Goal: Information Seeking & Learning: Learn about a topic

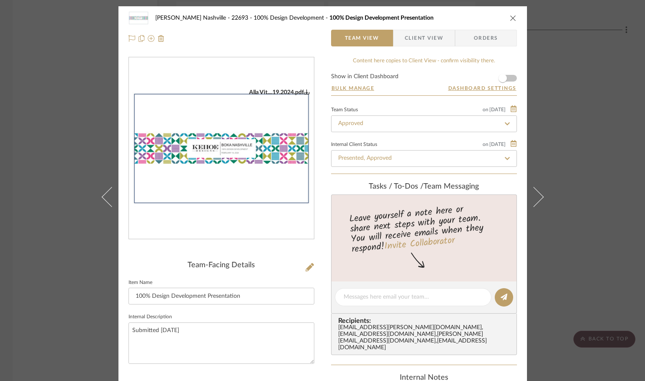
click at [67, 72] on div "[PERSON_NAME] Nashville - 22693 100% Design Development 100% Design Development…" at bounding box center [322, 190] width 645 height 381
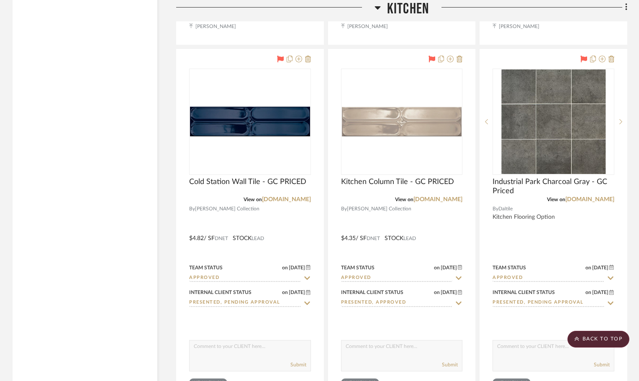
scroll to position [8162, 0]
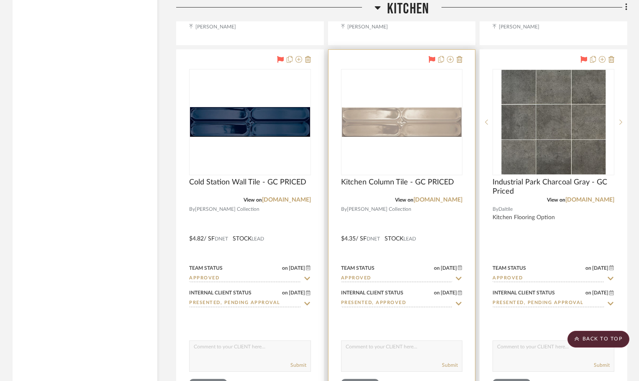
click at [427, 107] on img "0" at bounding box center [402, 122] width 120 height 30
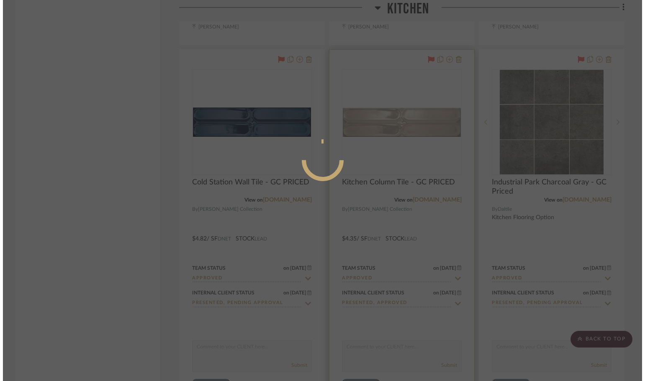
scroll to position [0, 0]
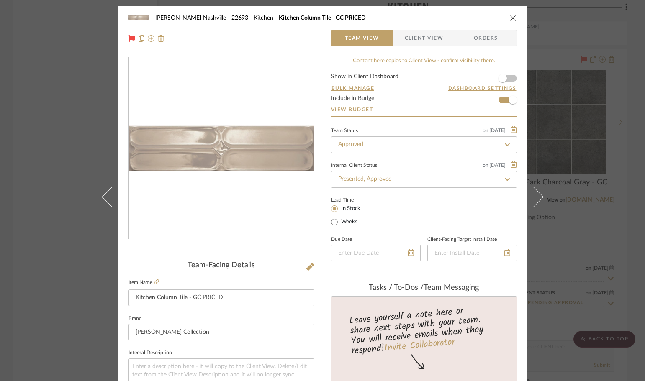
click at [232, 149] on img "0" at bounding box center [221, 149] width 185 height 46
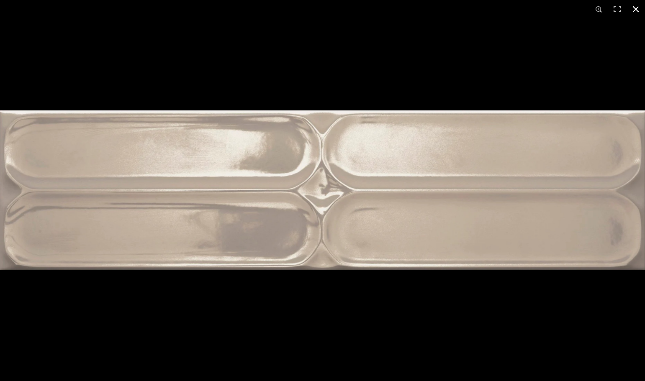
click at [516, 74] on div at bounding box center [322, 190] width 645 height 381
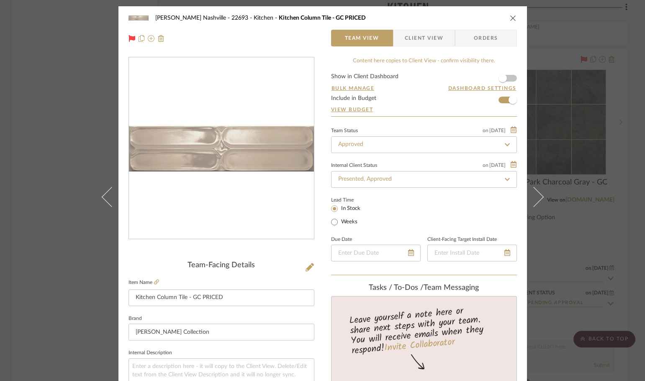
click at [634, 106] on div "[PERSON_NAME] Nashville - 22693 Kitchen Kitchen Column Tile - GC PRICED Team Vi…" at bounding box center [322, 190] width 645 height 381
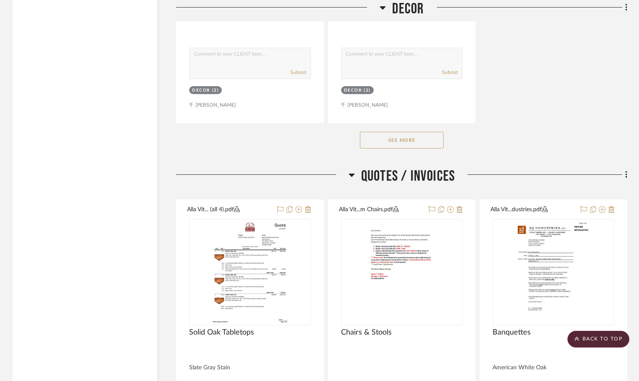
scroll to position [12013, 0]
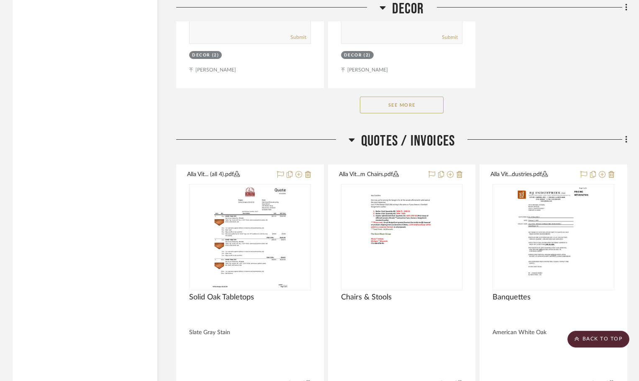
click at [403, 97] on button "See More" at bounding box center [402, 105] width 84 height 17
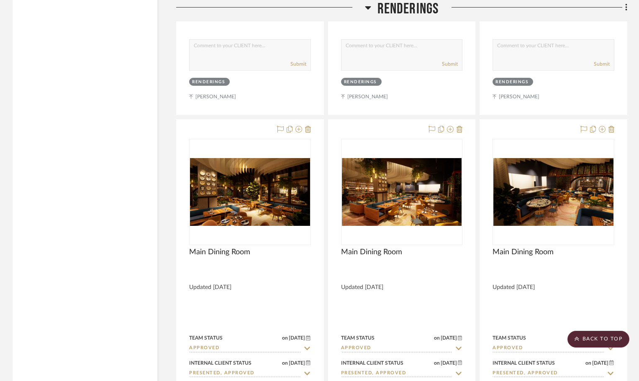
scroll to position [4054, 0]
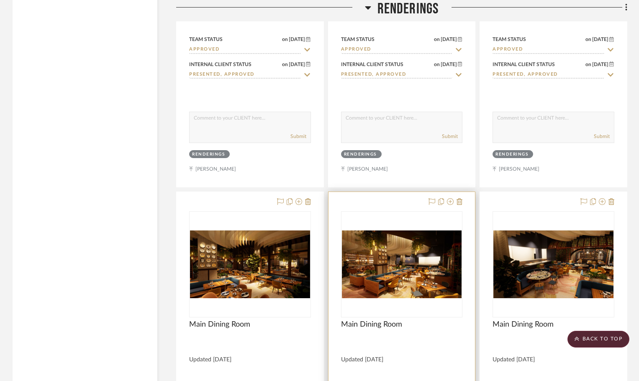
click at [387, 242] on img "0" at bounding box center [402, 264] width 120 height 67
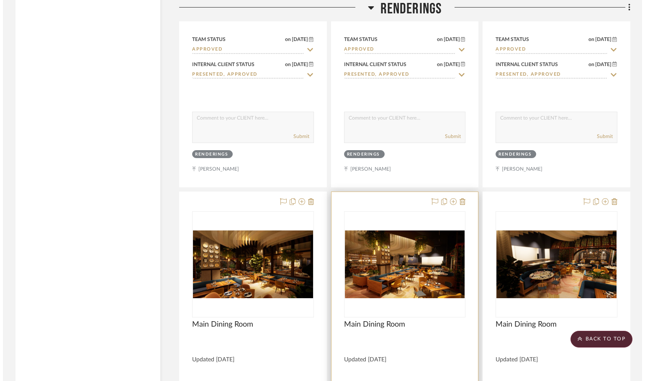
scroll to position [0, 0]
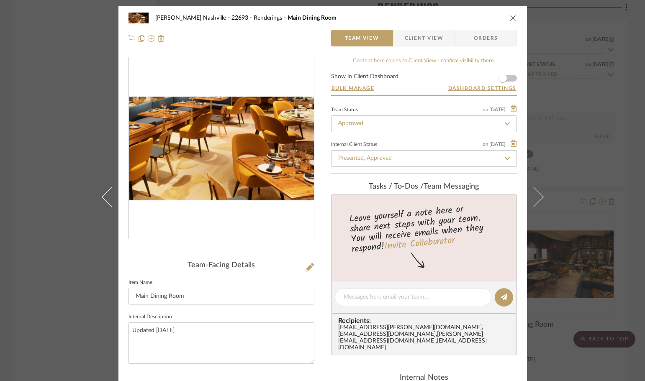
click at [236, 173] on img "0" at bounding box center [221, 149] width 185 height 104
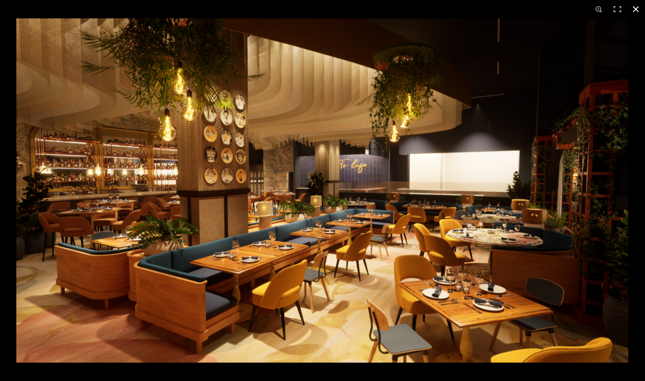
click at [636, 9] on button at bounding box center [636, 9] width 18 height 18
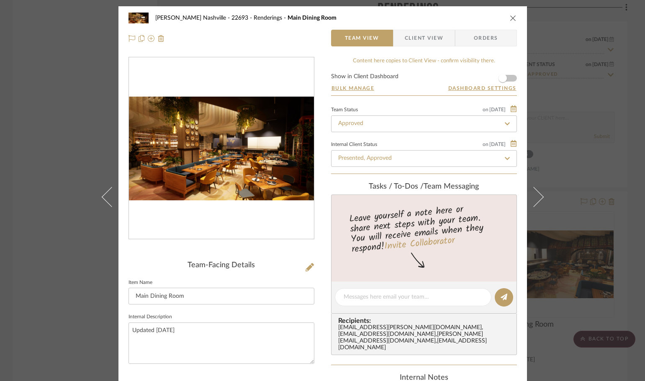
click at [71, 121] on div "[PERSON_NAME] Nashville - 22693 Renderings Main Dining Room Team View Client Vi…" at bounding box center [322, 190] width 645 height 381
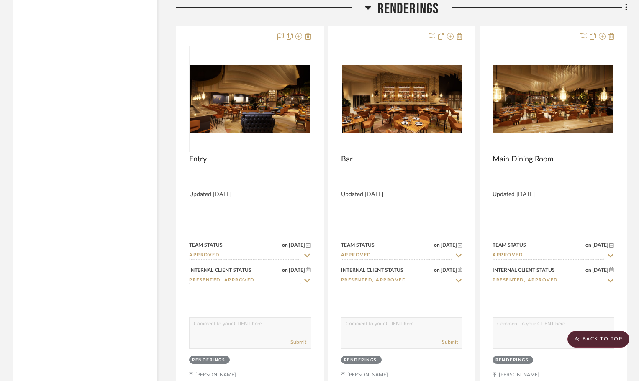
scroll to position [3845, 0]
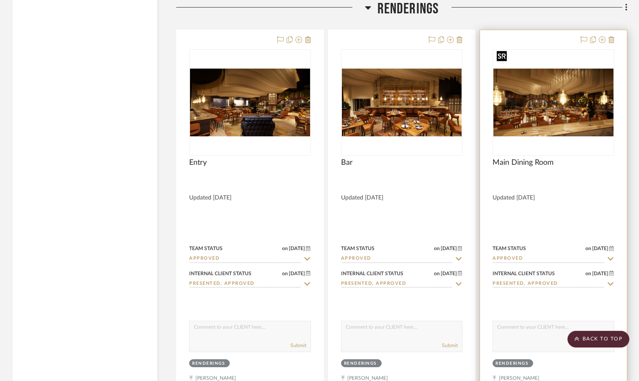
click at [528, 89] on img "0" at bounding box center [554, 102] width 120 height 67
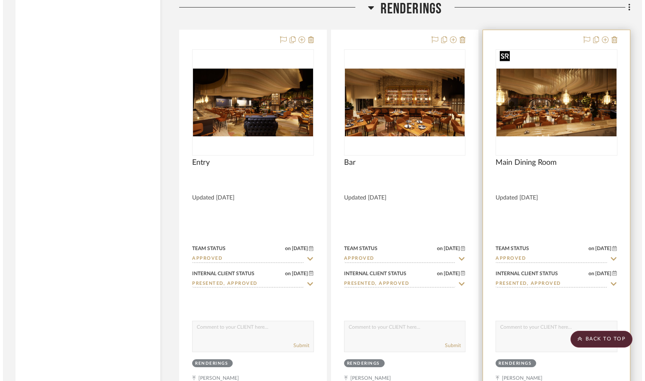
scroll to position [0, 0]
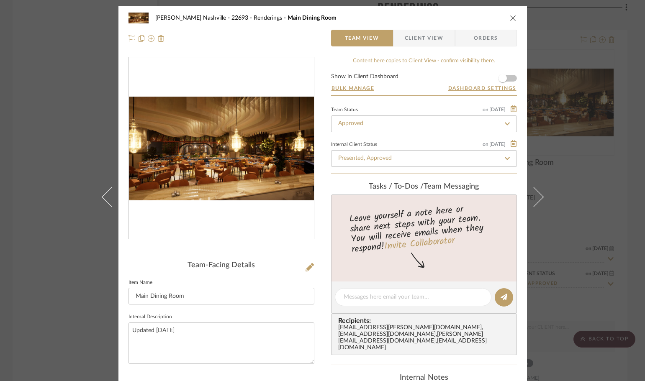
click at [224, 144] on img "0" at bounding box center [221, 149] width 185 height 104
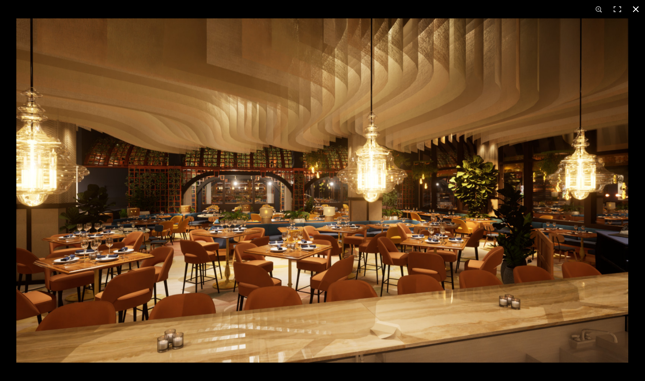
click at [637, 8] on button at bounding box center [636, 9] width 18 height 18
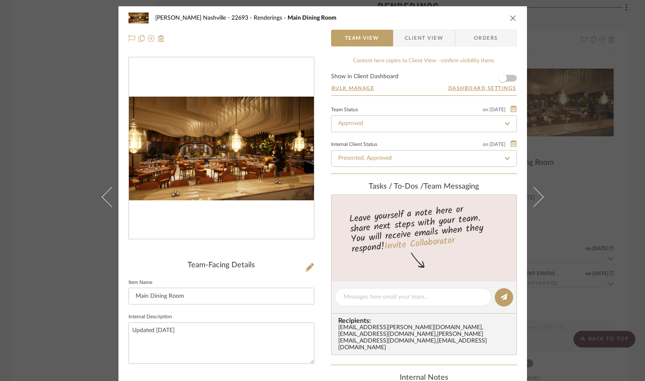
click at [52, 126] on div "[PERSON_NAME] Nashville - 22693 Renderings Main Dining Room Team View Client Vi…" at bounding box center [322, 190] width 645 height 381
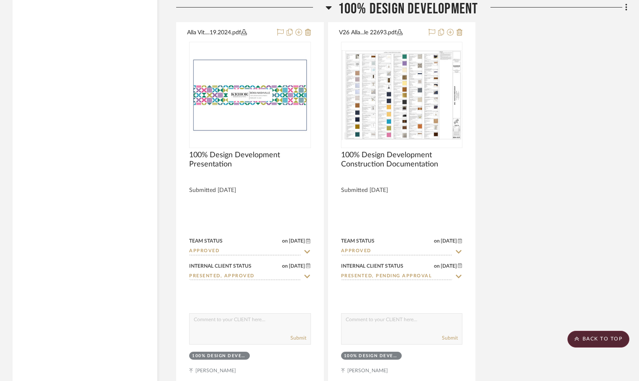
scroll to position [2254, 0]
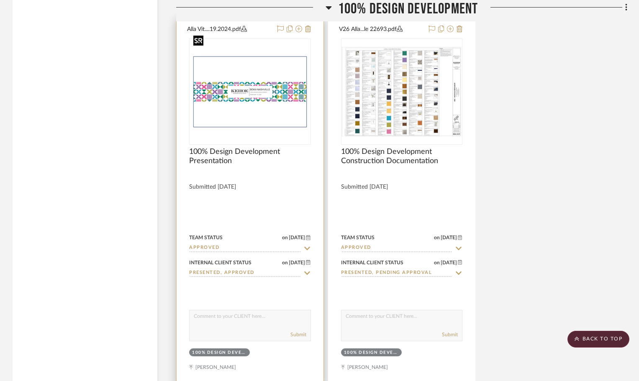
click at [231, 67] on img "0" at bounding box center [250, 91] width 120 height 77
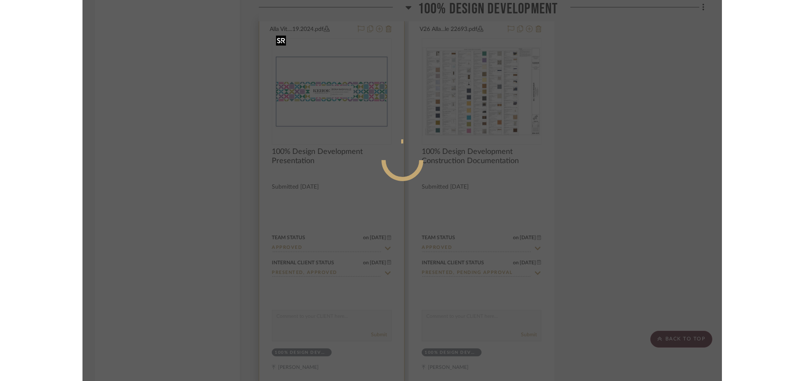
scroll to position [0, 0]
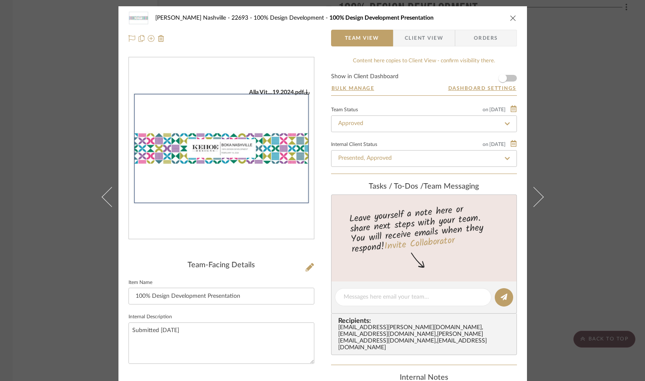
click at [242, 176] on img "0" at bounding box center [221, 149] width 185 height 120
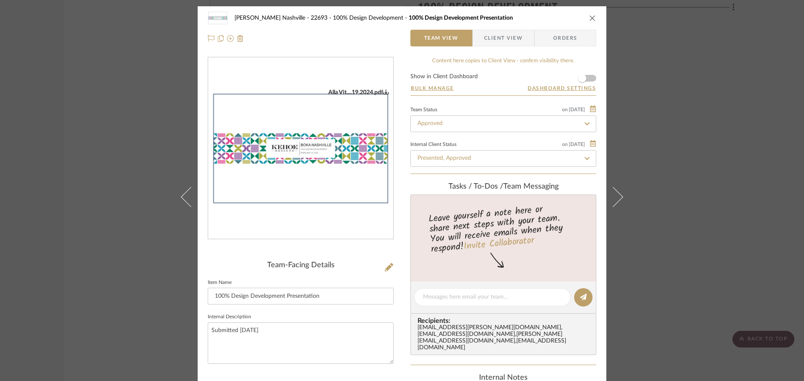
click at [150, 108] on div "[PERSON_NAME] Nashville - 22693 100% Design Development 100% Design Development…" at bounding box center [402, 190] width 804 height 381
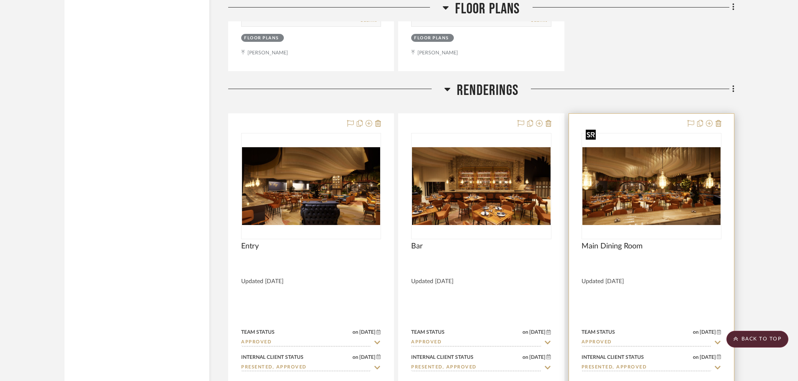
scroll to position [3803, 0]
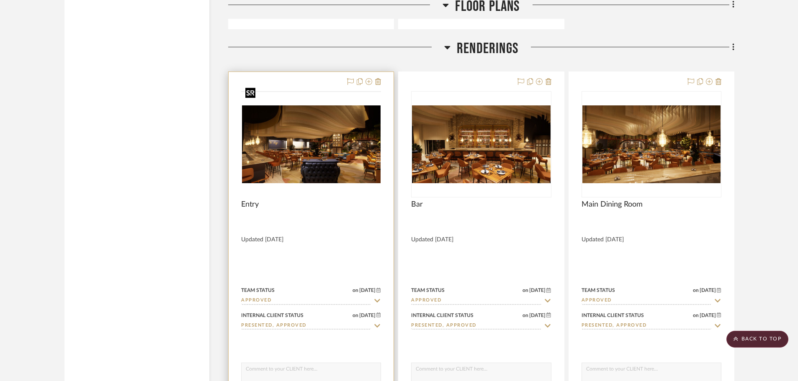
click at [354, 92] on div at bounding box center [311, 91] width 140 height 1
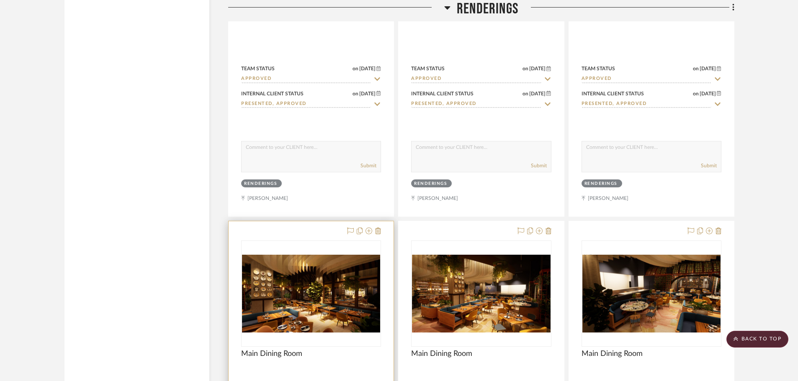
scroll to position [4096, 0]
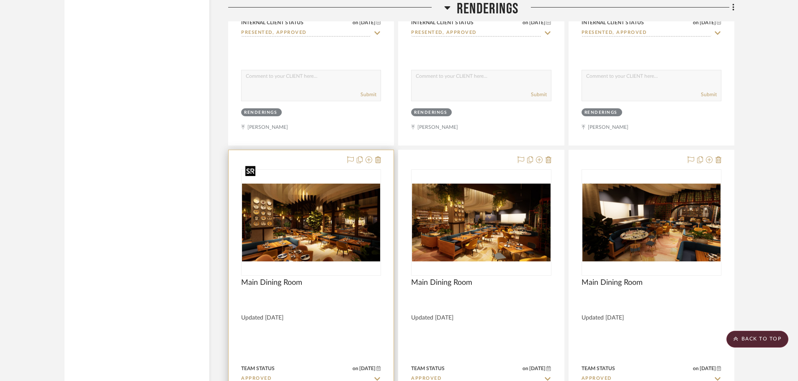
click at [304, 217] on img "0" at bounding box center [311, 223] width 138 height 78
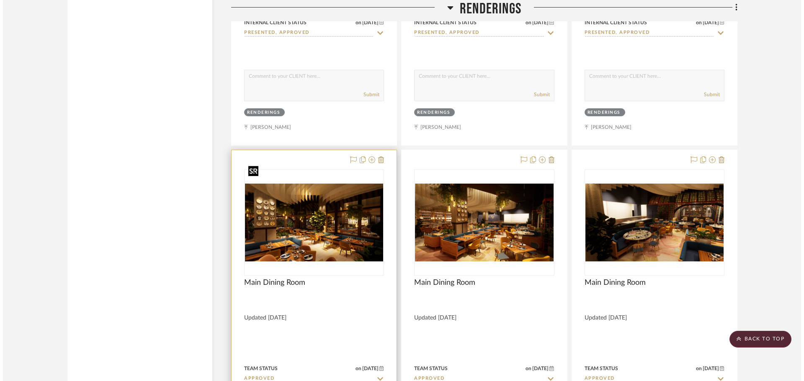
scroll to position [0, 0]
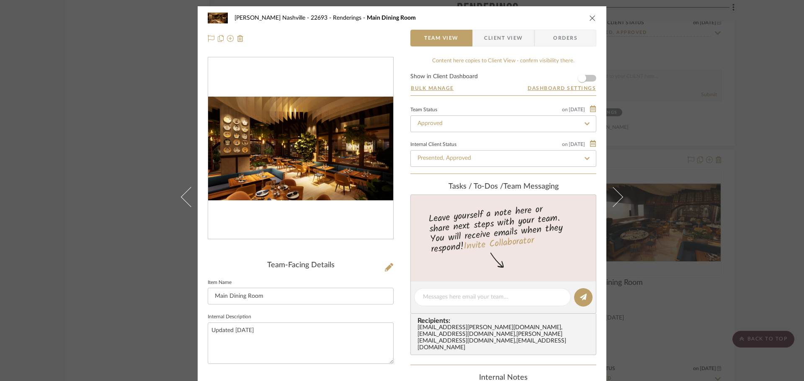
click at [287, 149] on img "0" at bounding box center [300, 149] width 185 height 104
click at [353, 168] on img "0" at bounding box center [300, 149] width 185 height 104
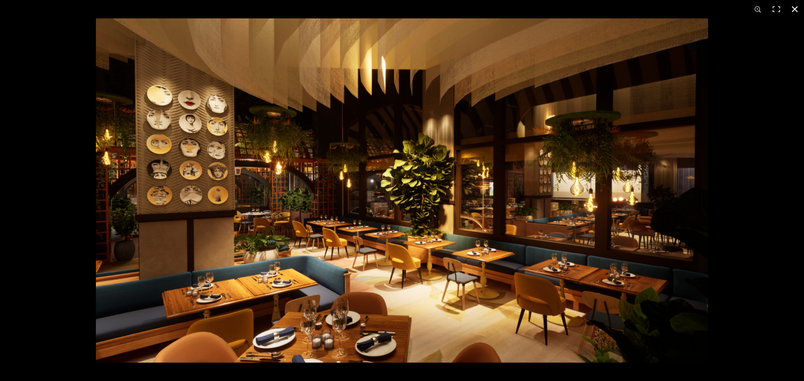
click at [645, 196] on div at bounding box center [498, 208] width 804 height 381
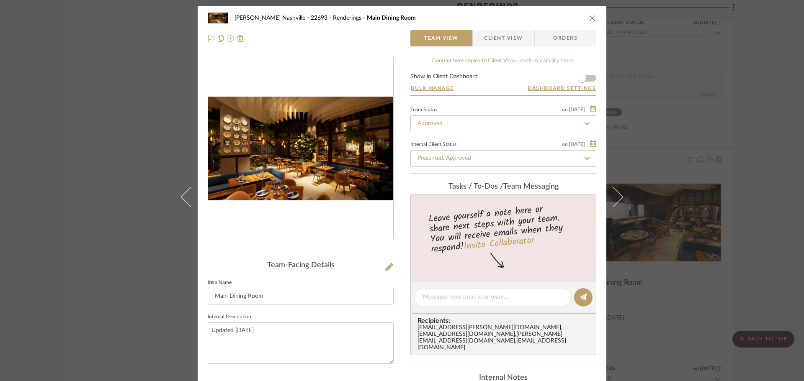
click at [645, 200] on div "[PERSON_NAME] Nashville - 22693 Renderings Main Dining Room Team View Client Vi…" at bounding box center [402, 190] width 804 height 381
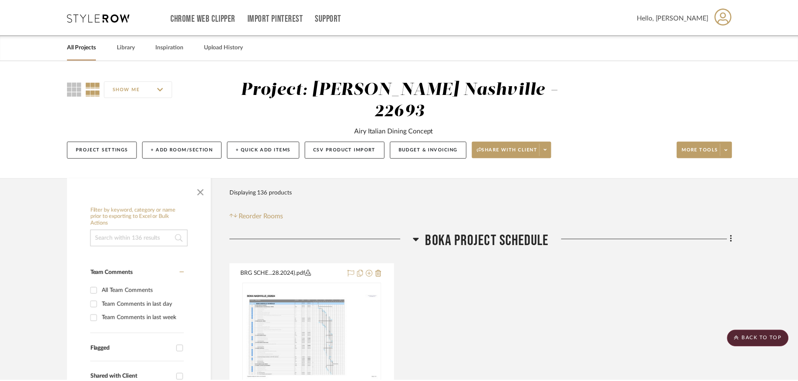
scroll to position [4096, 0]
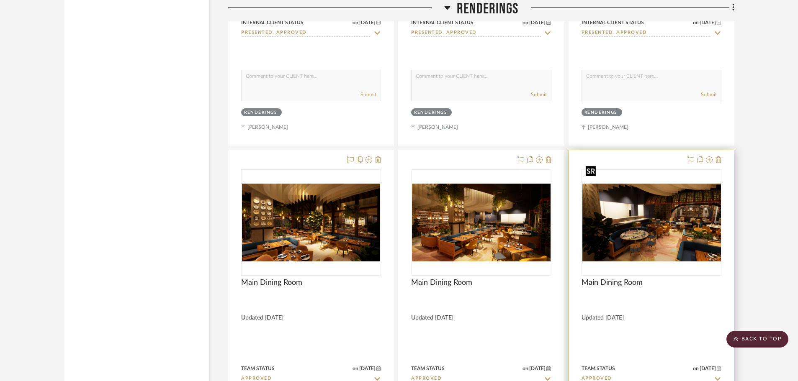
click at [645, 206] on div at bounding box center [651, 223] width 140 height 106
click at [614, 215] on img "0" at bounding box center [651, 223] width 138 height 78
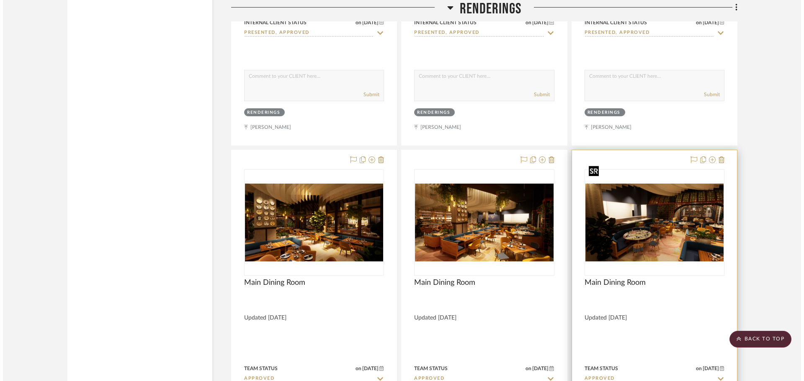
scroll to position [0, 0]
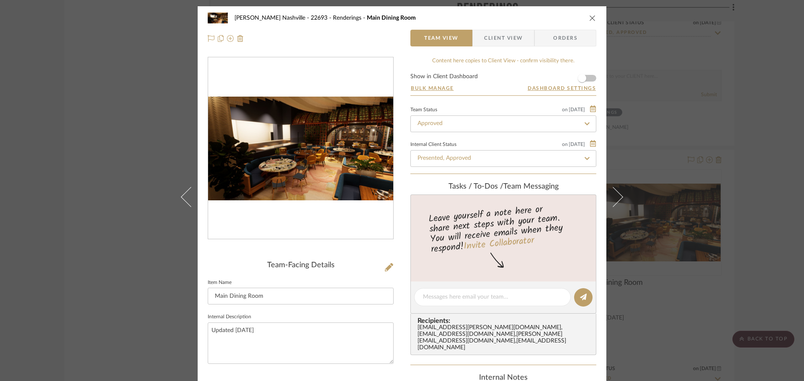
click at [296, 175] on img "0" at bounding box center [300, 149] width 185 height 104
click at [645, 153] on div "[PERSON_NAME] Nashville - 22693 Renderings Main Dining Room Team View Client Vi…" at bounding box center [402, 190] width 804 height 381
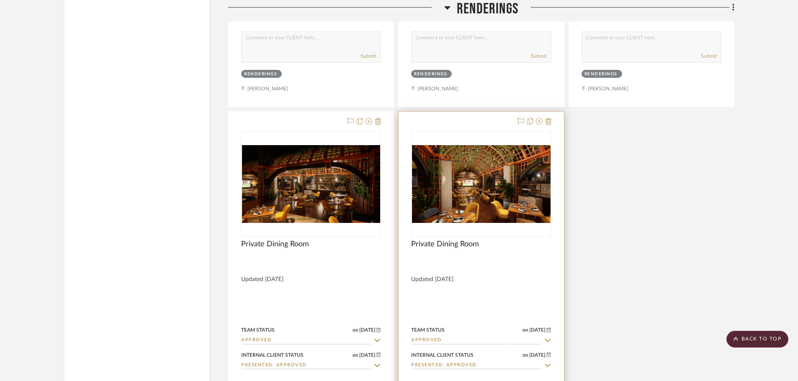
scroll to position [4514, 0]
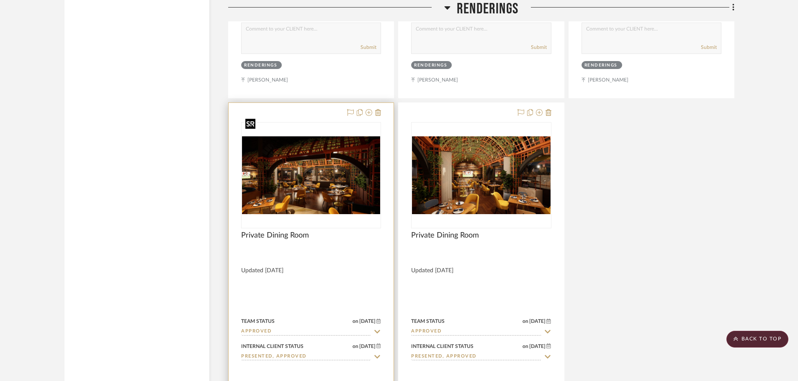
click at [0, 0] on img at bounding box center [0, 0] width 0 height 0
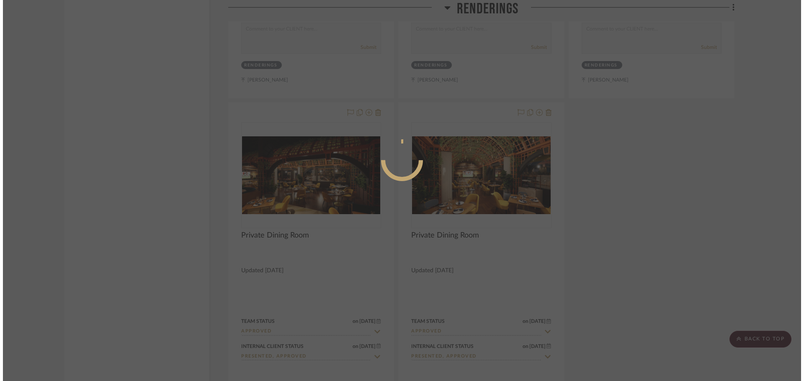
scroll to position [0, 0]
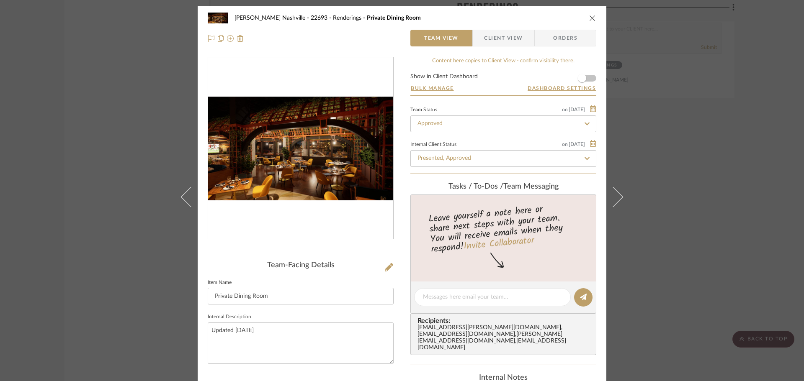
click at [368, 169] on img "0" at bounding box center [300, 149] width 185 height 104
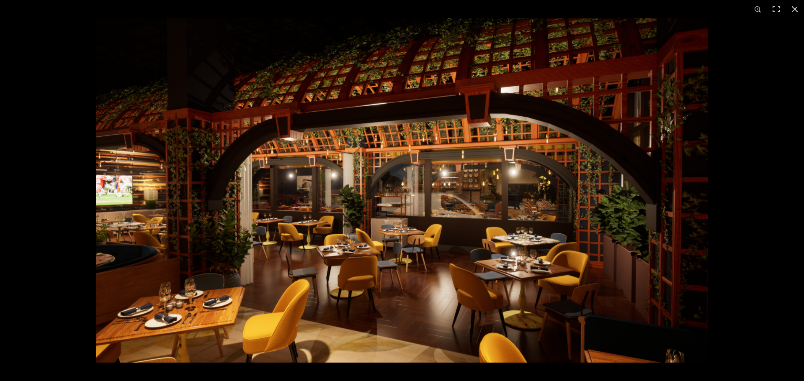
click at [645, 220] on img at bounding box center [402, 190] width 612 height 344
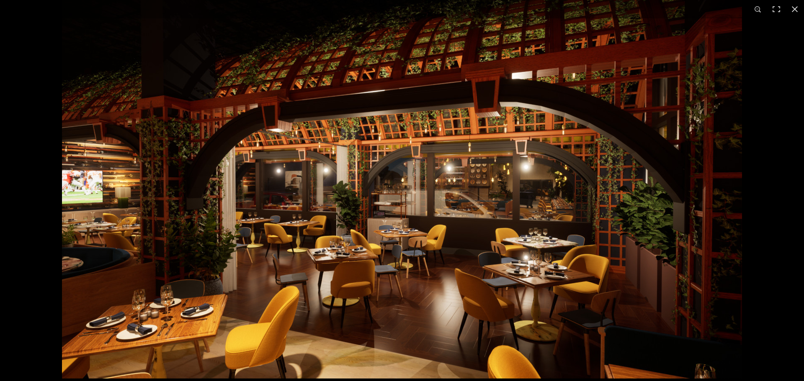
click at [645, 231] on img at bounding box center [402, 187] width 680 height 383
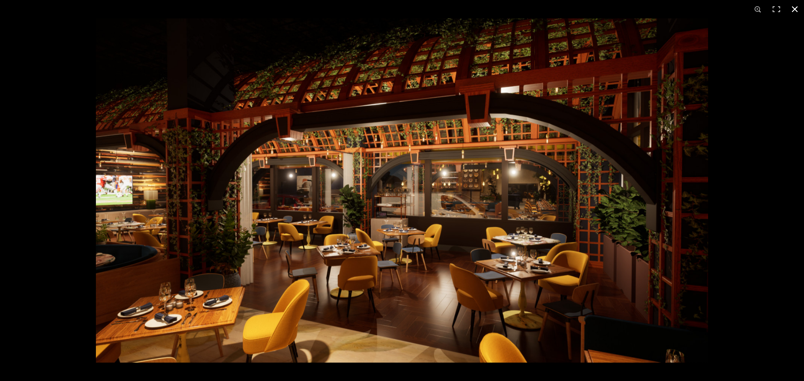
click at [645, 9] on button at bounding box center [794, 9] width 18 height 18
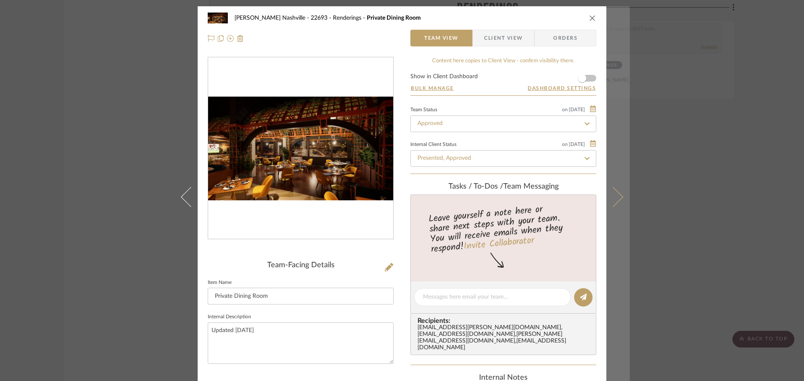
click at [614, 159] on button at bounding box center [617, 196] width 23 height 381
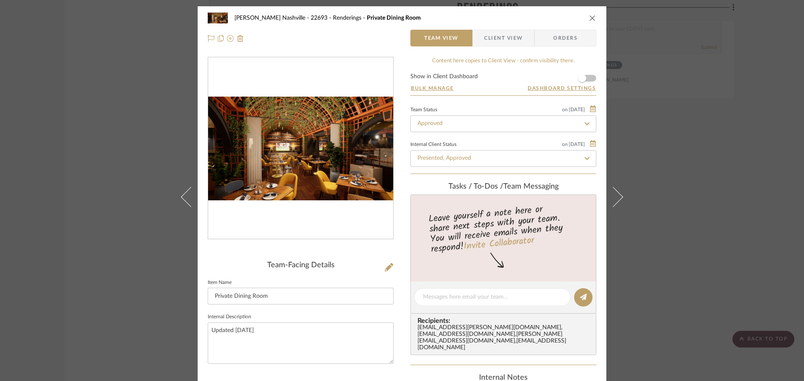
click at [645, 200] on div "[PERSON_NAME] Nashville - 22693 Renderings Private Dining Room Team View Client…" at bounding box center [402, 190] width 804 height 381
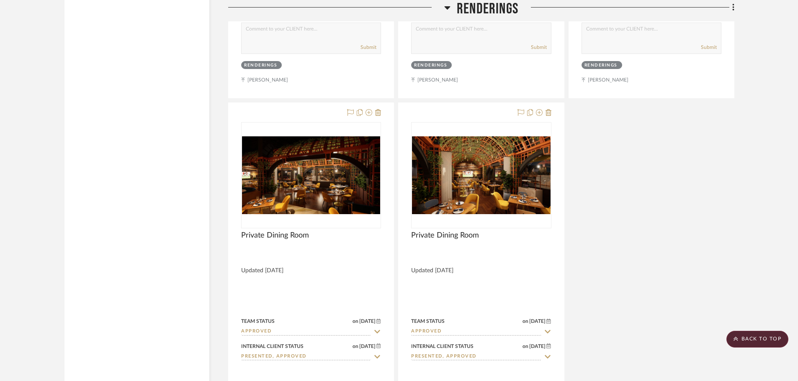
scroll to position [4556, 0]
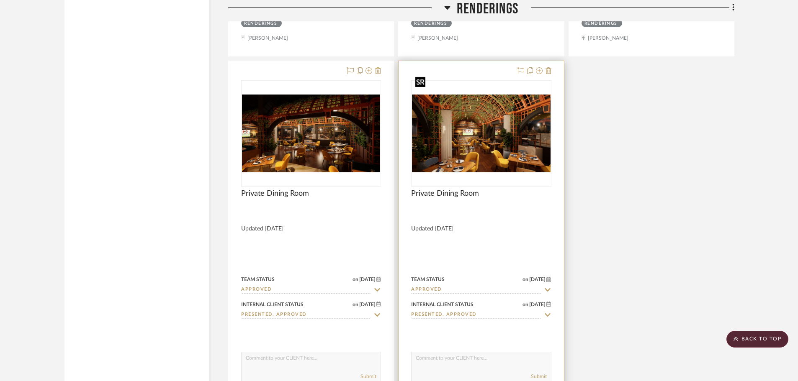
click at [0, 0] on img at bounding box center [0, 0] width 0 height 0
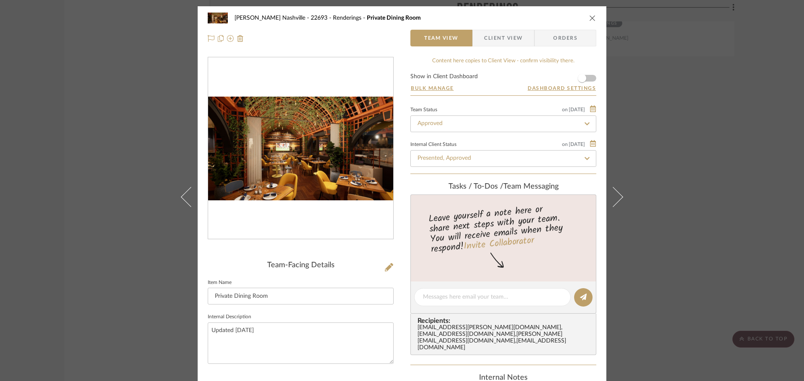
click at [288, 151] on img "0" at bounding box center [300, 149] width 185 height 104
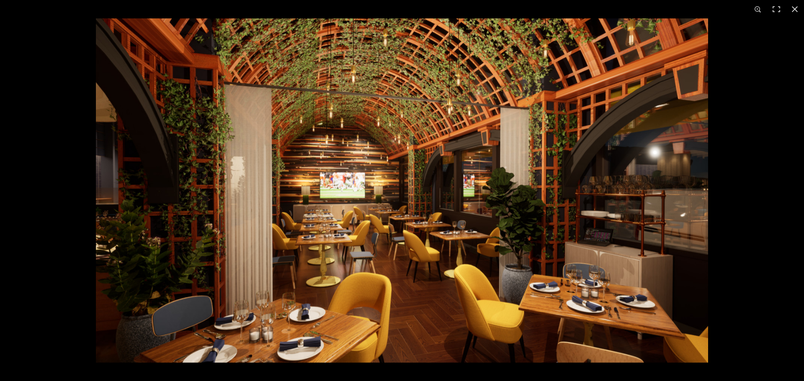
click at [645, 194] on img at bounding box center [402, 190] width 612 height 344
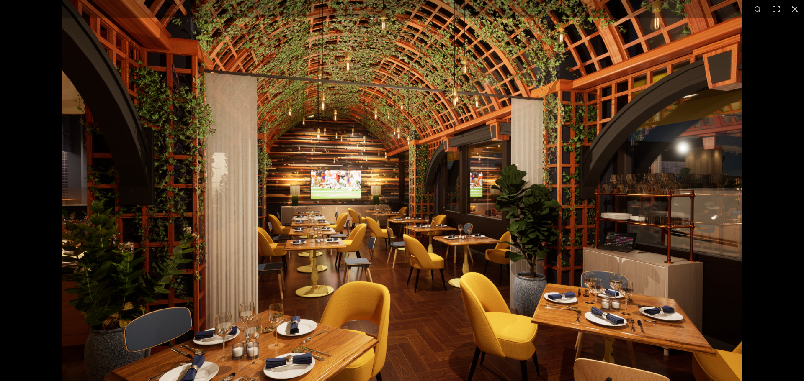
click at [645, 165] on img at bounding box center [402, 190] width 680 height 383
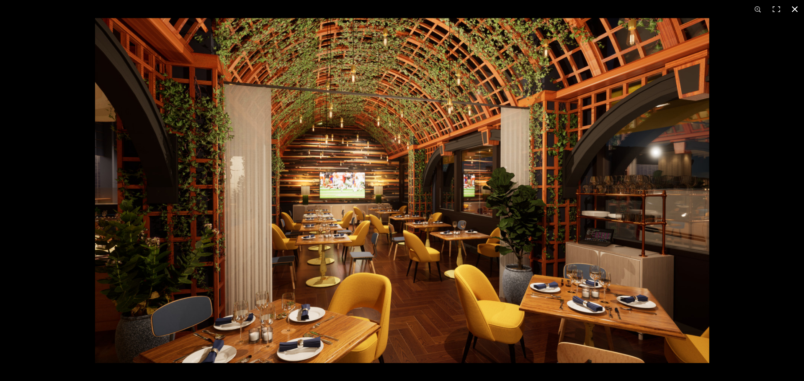
click at [645, 162] on div at bounding box center [458, 190] width 726 height 344
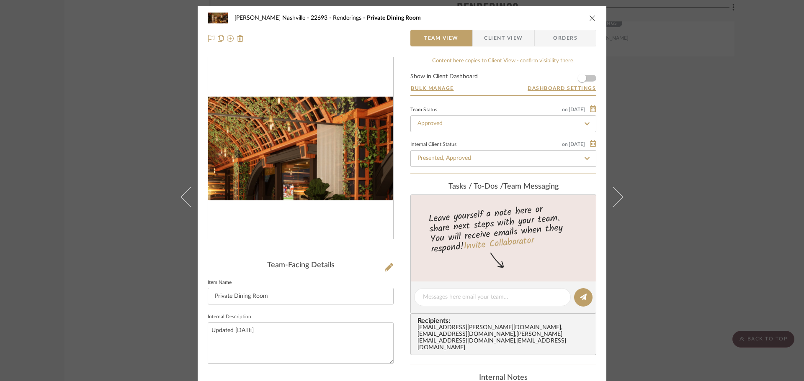
click at [323, 132] on img "0" at bounding box center [300, 149] width 185 height 104
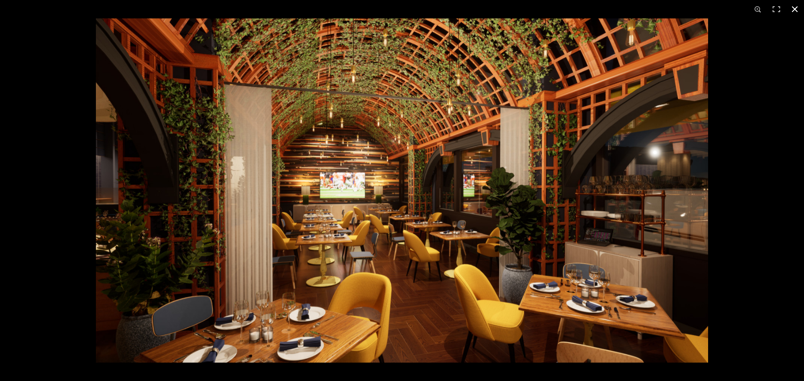
click at [645, 84] on div at bounding box center [498, 208] width 804 height 381
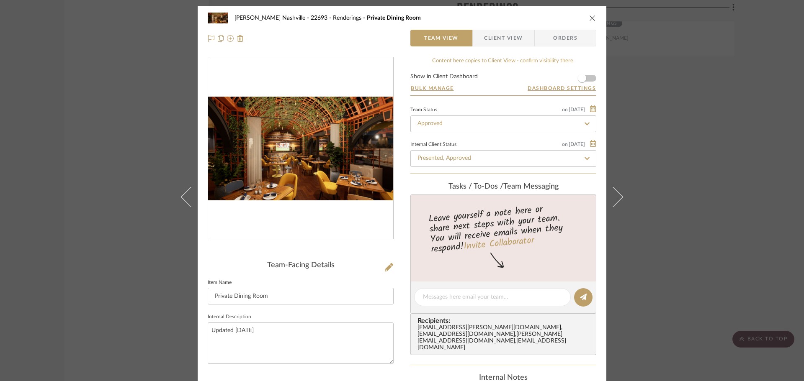
click at [154, 154] on div "[PERSON_NAME] Nashville - 22693 Renderings Private Dining Room Team View Client…" at bounding box center [402, 190] width 804 height 381
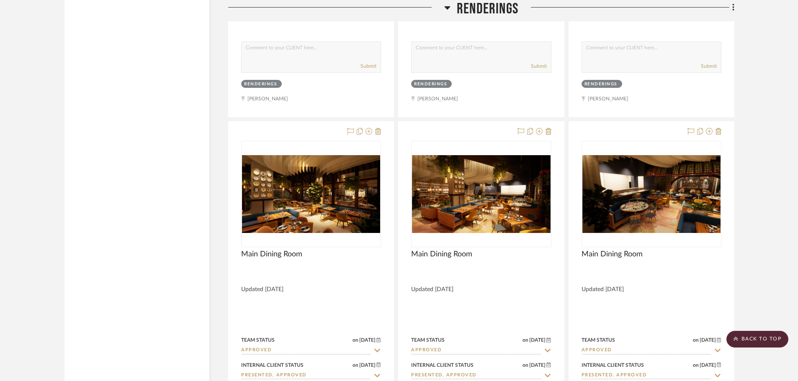
scroll to position [4096, 0]
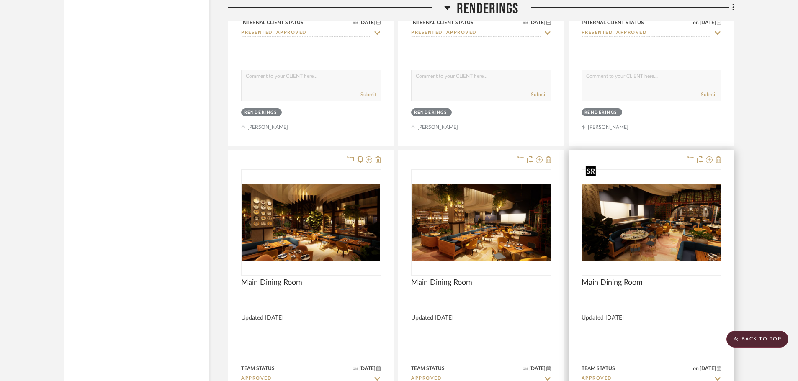
click at [645, 196] on img "0" at bounding box center [651, 223] width 138 height 78
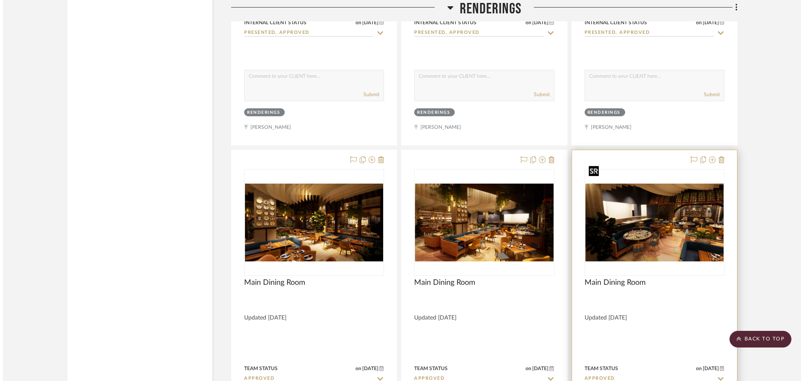
scroll to position [0, 0]
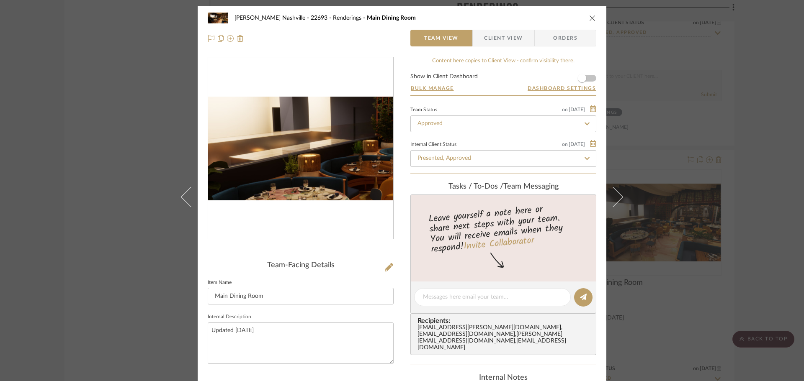
click at [277, 146] on img "0" at bounding box center [300, 149] width 185 height 104
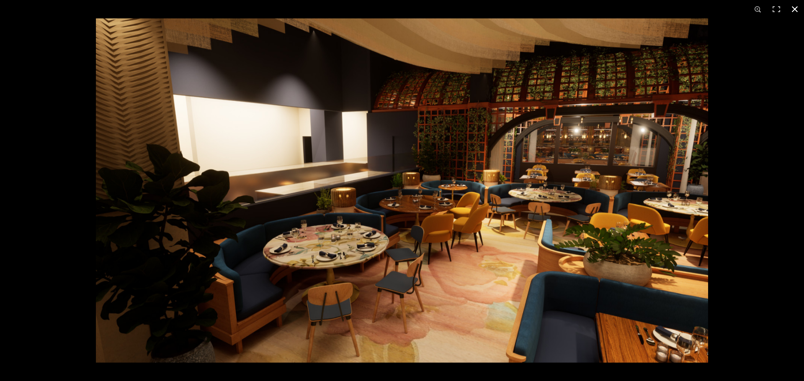
click at [59, 64] on div at bounding box center [402, 190] width 804 height 381
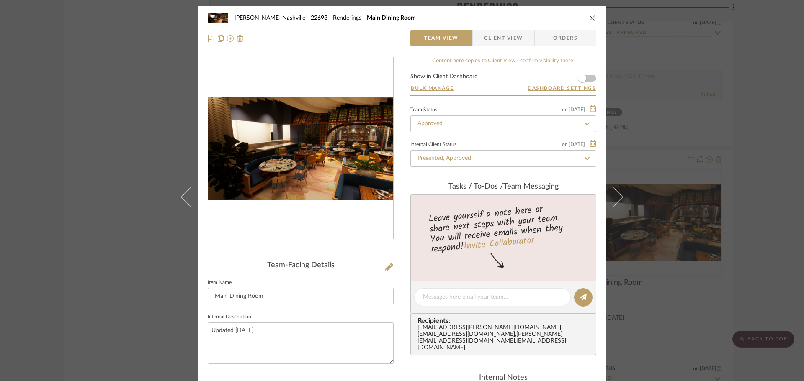
click at [62, 105] on div "[PERSON_NAME] Nashville - 22693 Renderings Main Dining Room Team View Client Vi…" at bounding box center [402, 190] width 804 height 381
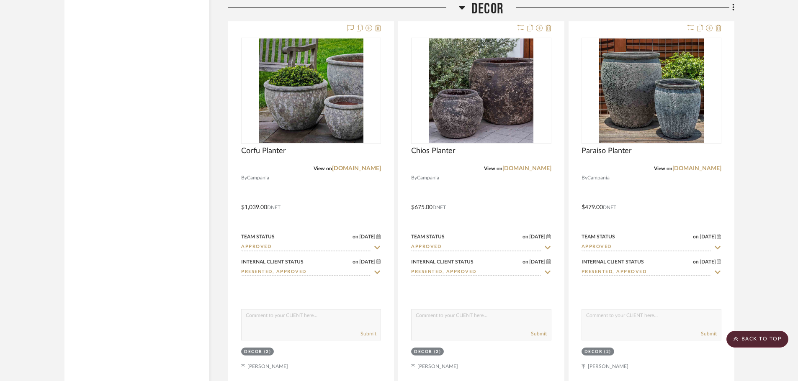
scroll to position [13179, 0]
